Goal: Task Accomplishment & Management: Manage account settings

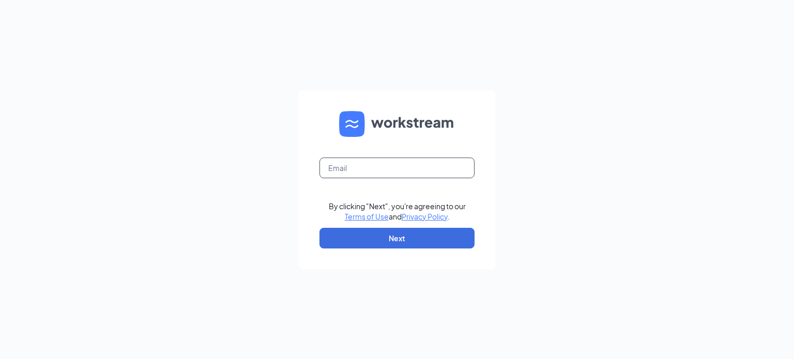
drag, startPoint x: 432, startPoint y: 172, endPoint x: 432, endPoint y: 177, distance: 5.7
click at [432, 172] on input "text" at bounding box center [397, 168] width 155 height 21
type input "[EMAIL_ADDRESS][DOMAIN_NAME]"
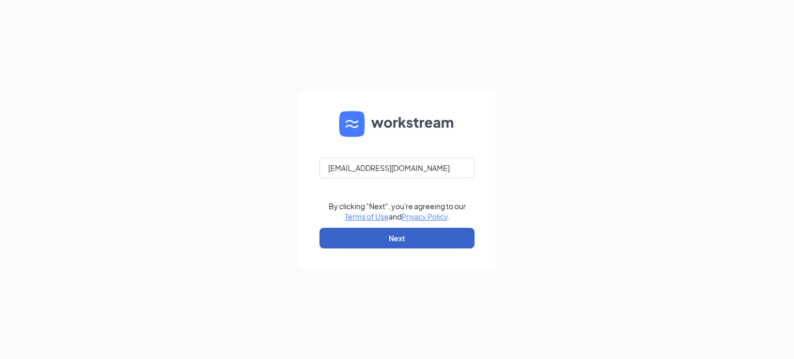
click at [426, 242] on button "Next" at bounding box center [397, 238] width 155 height 21
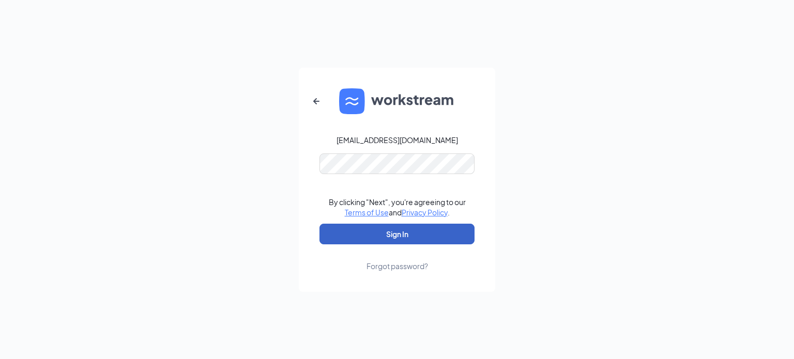
click at [442, 232] on button "Sign In" at bounding box center [397, 234] width 155 height 21
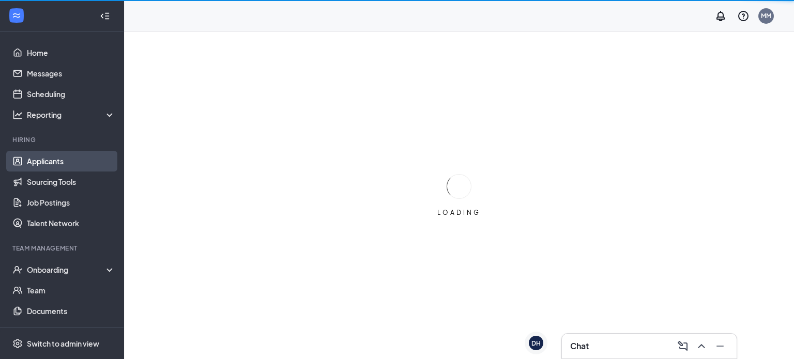
drag, startPoint x: 49, startPoint y: 161, endPoint x: 63, endPoint y: 160, distance: 14.5
click at [49, 161] on link "Applicants" at bounding box center [71, 161] width 88 height 21
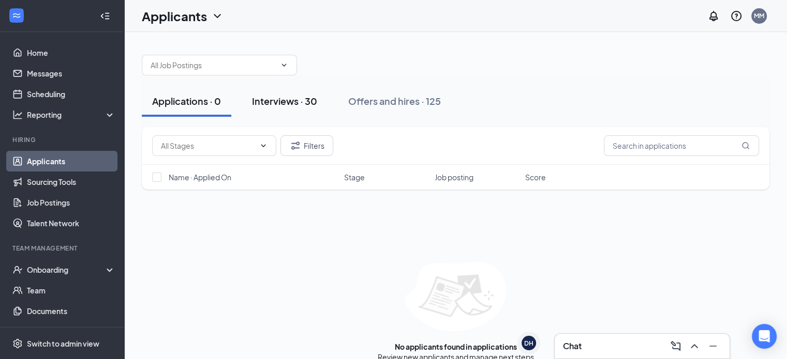
click at [298, 105] on div "Interviews · 30" at bounding box center [284, 101] width 65 height 13
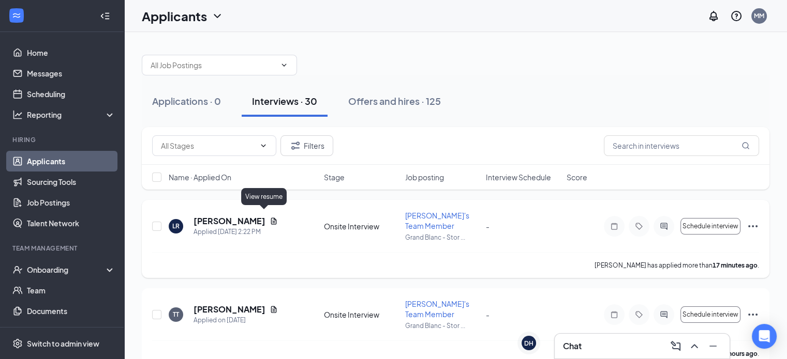
click at [269, 217] on icon "Document" at bounding box center [273, 221] width 8 height 8
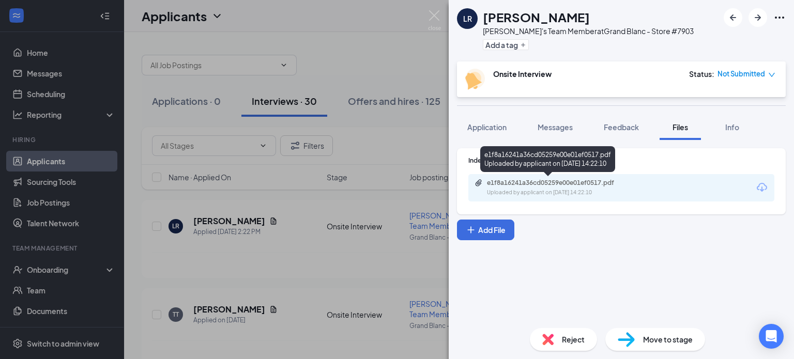
click at [590, 182] on div "e1f8a16241a36cd05259e00e01ef0517.pdf" at bounding box center [559, 183] width 145 height 8
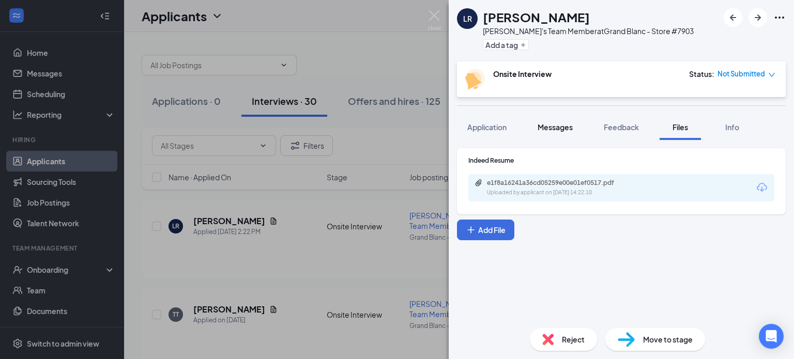
click at [552, 124] on span "Messages" at bounding box center [555, 127] width 35 height 9
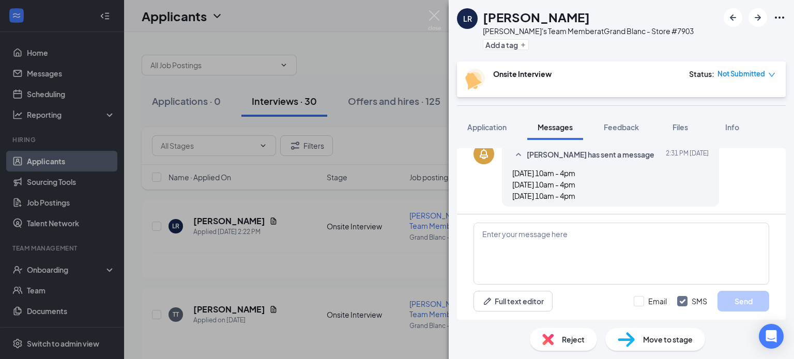
scroll to position [218, 0]
click at [538, 241] on textarea at bounding box center [622, 254] width 296 height 62
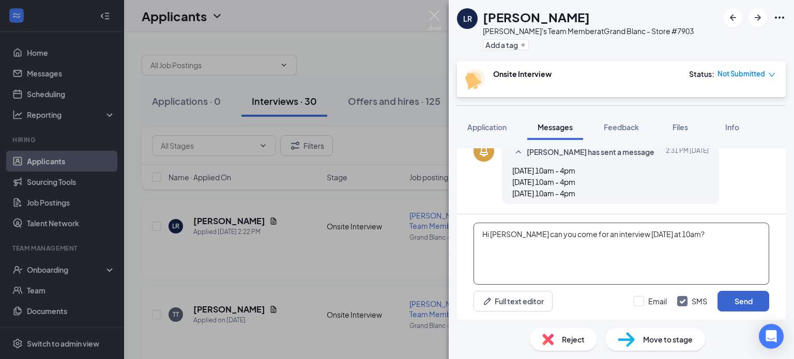
type textarea "Hi [PERSON_NAME] can you come for an interview [DATE] at 10am?"
click at [732, 304] on button "Send" at bounding box center [744, 301] width 52 height 21
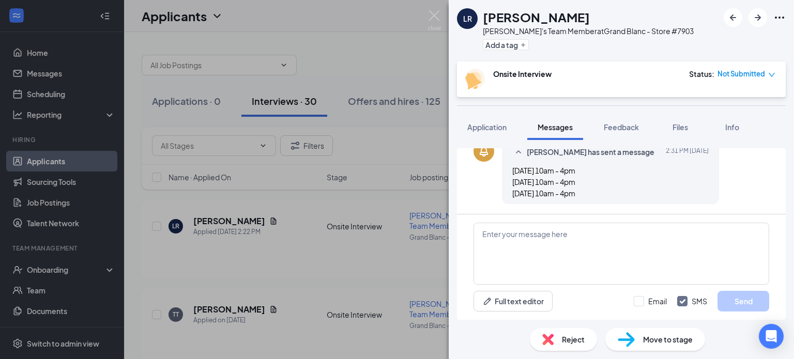
scroll to position [284, 0]
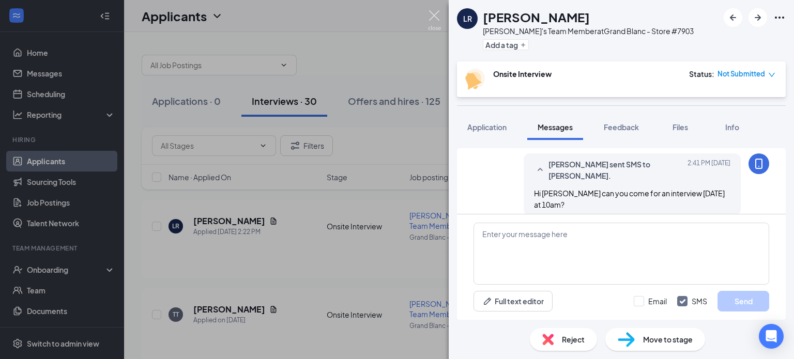
click at [428, 14] on img at bounding box center [434, 20] width 13 height 20
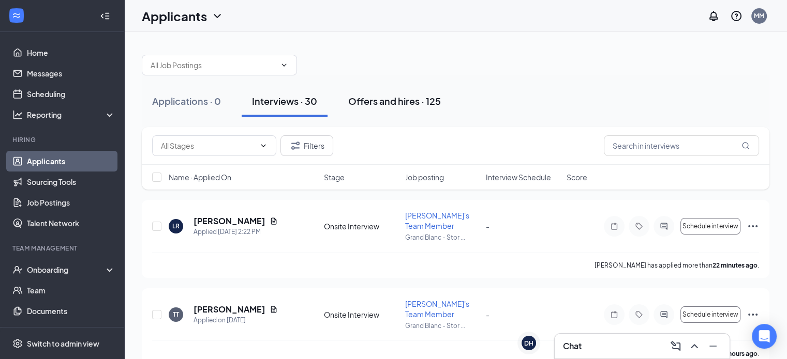
click at [414, 97] on div "Offers and hires · 125" at bounding box center [394, 101] width 93 height 13
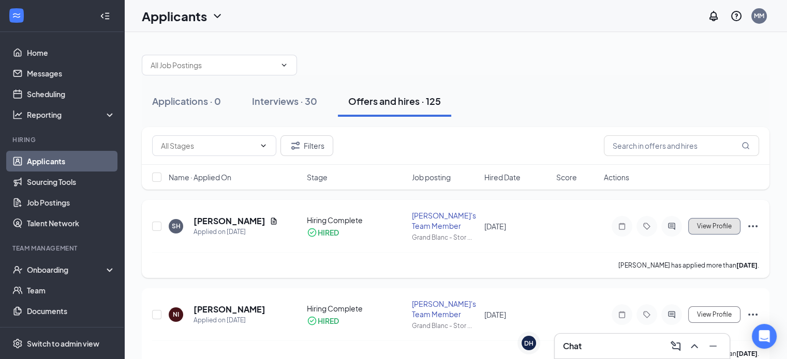
click at [707, 225] on span "View Profile" at bounding box center [714, 226] width 35 height 7
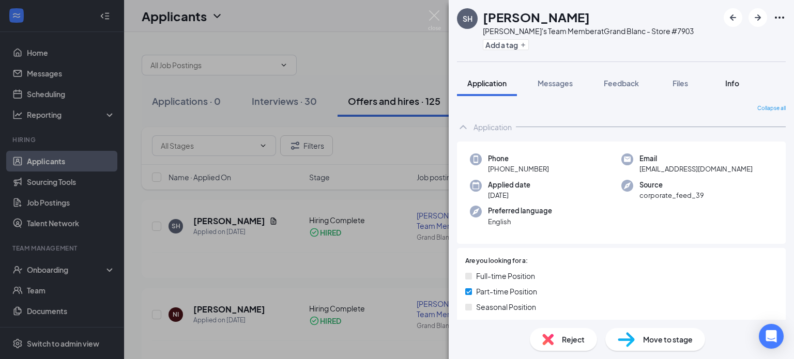
click at [735, 86] on span "Info" at bounding box center [733, 83] width 14 height 9
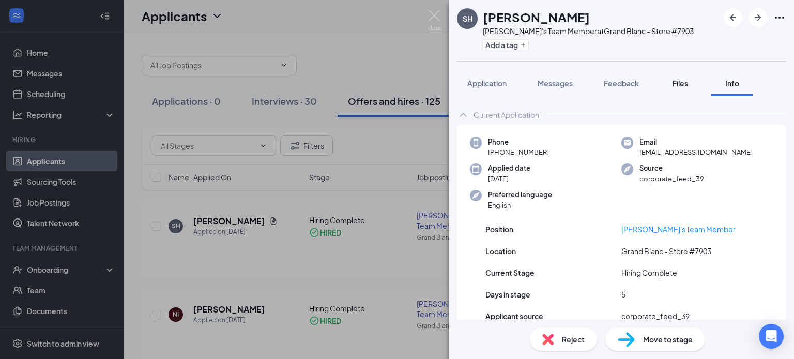
click at [688, 80] on span "Files" at bounding box center [681, 83] width 16 height 9
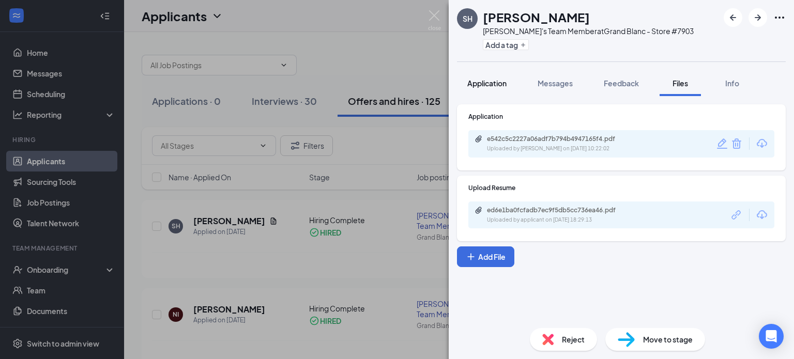
click at [492, 82] on span "Application" at bounding box center [487, 83] width 39 height 9
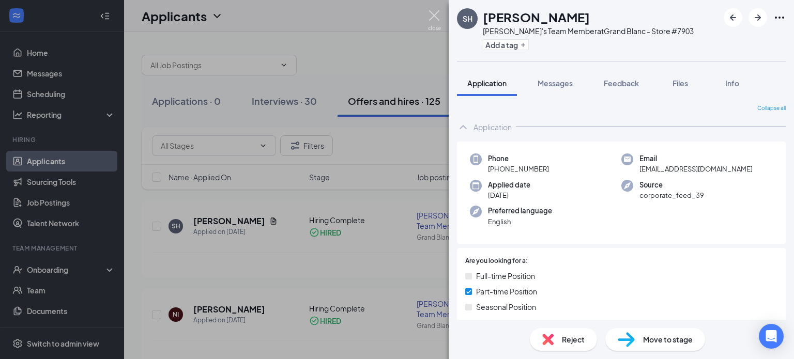
click at [438, 18] on img at bounding box center [434, 20] width 13 height 20
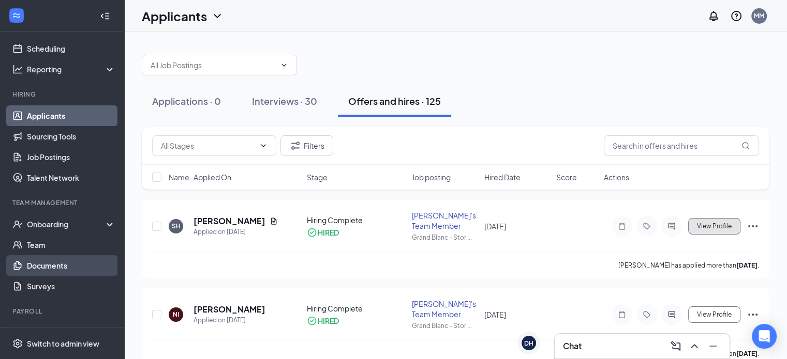
scroll to position [66, 0]
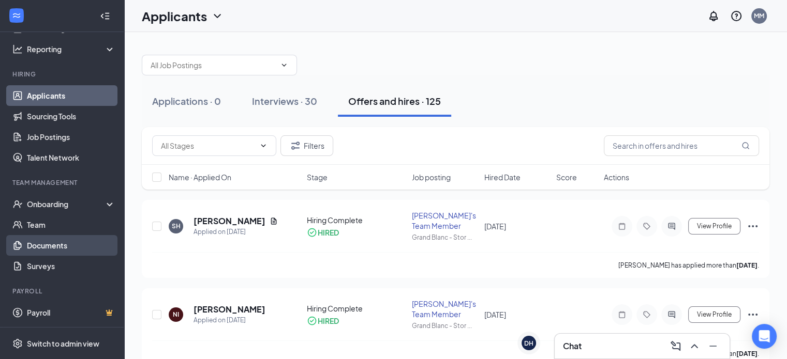
click at [78, 248] on link "Documents" at bounding box center [71, 245] width 88 height 21
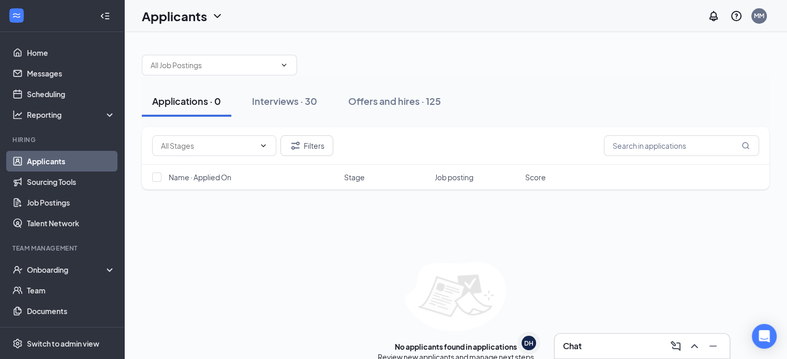
click at [581, 349] on h3 "Chat" at bounding box center [572, 346] width 19 height 11
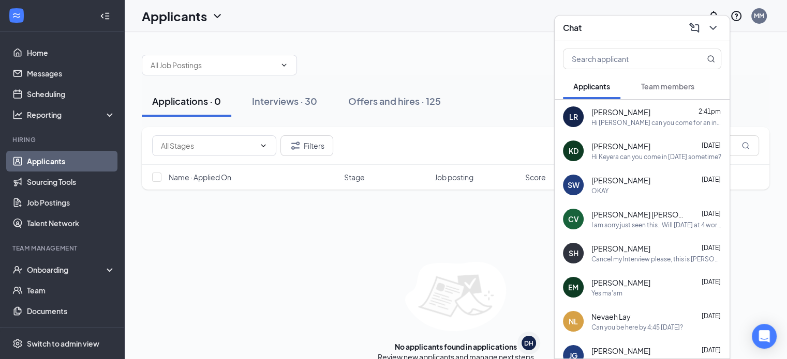
click at [617, 107] on span "[PERSON_NAME]" at bounding box center [620, 112] width 59 height 10
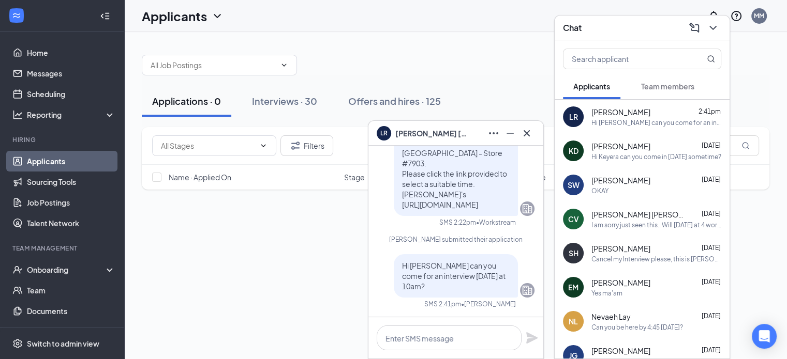
click at [530, 135] on icon "Cross" at bounding box center [526, 133] width 12 height 12
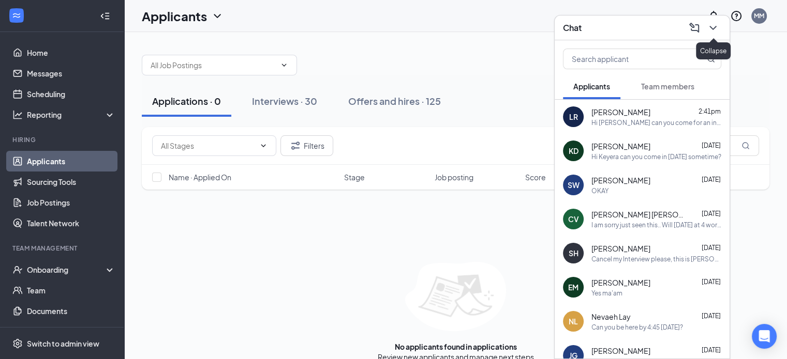
click at [707, 26] on icon "ChevronDown" at bounding box center [712, 28] width 12 height 12
